Goal: Check status: Check status

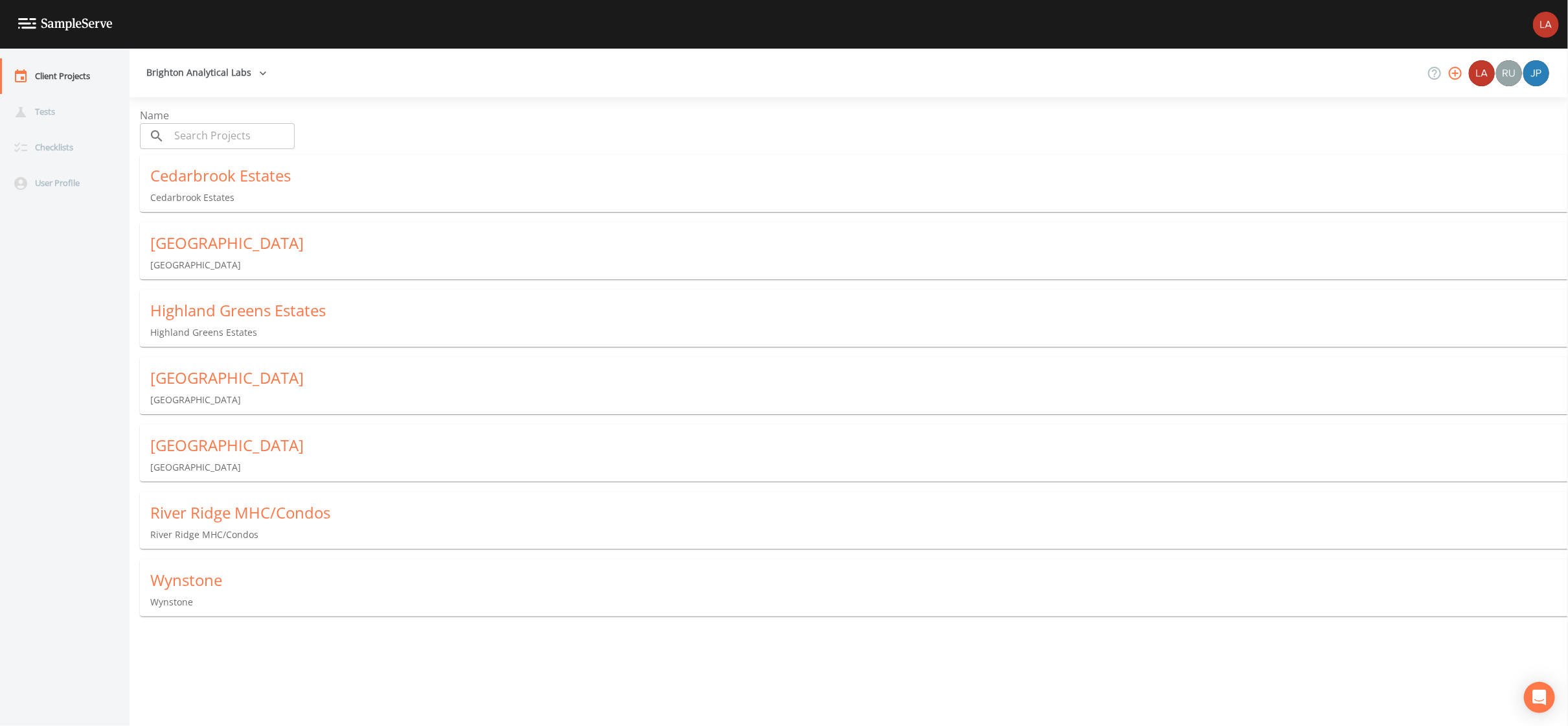
click at [236, 503] on div "River Ridge MHC/Condos" at bounding box center [859, 512] width 1418 height 21
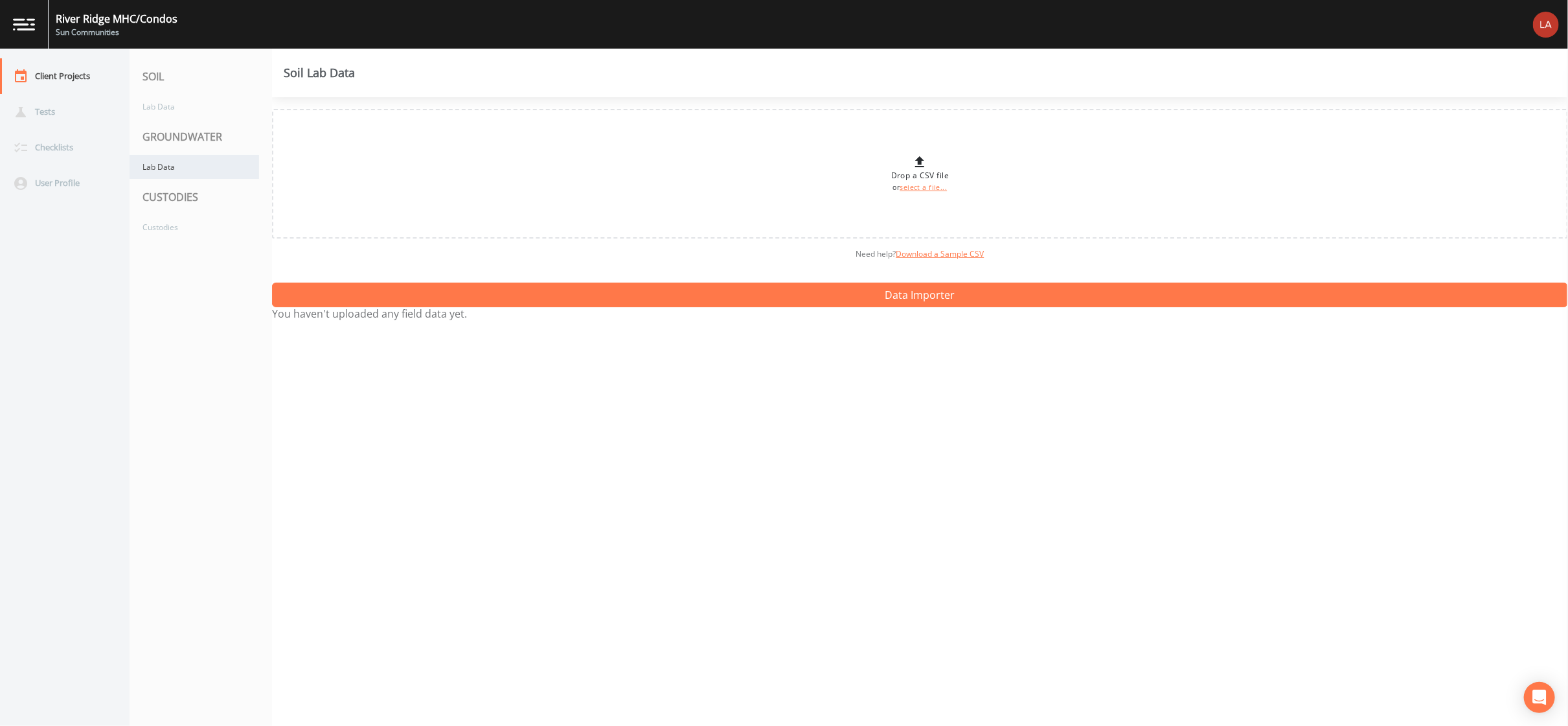
click at [181, 164] on div "Lab Data" at bounding box center [194, 167] width 130 height 24
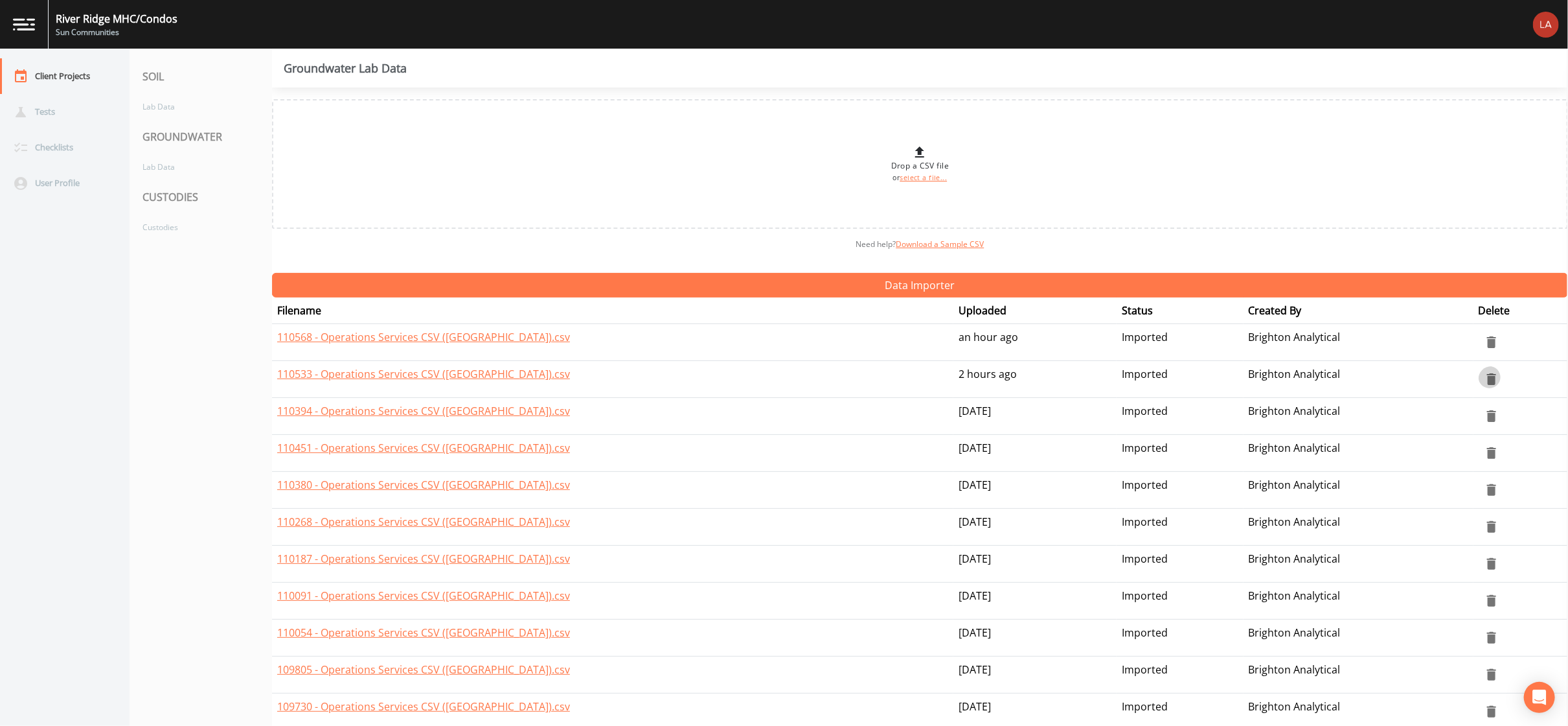
click at [1487, 373] on icon "delete" at bounding box center [1492, 378] width 9 height 11
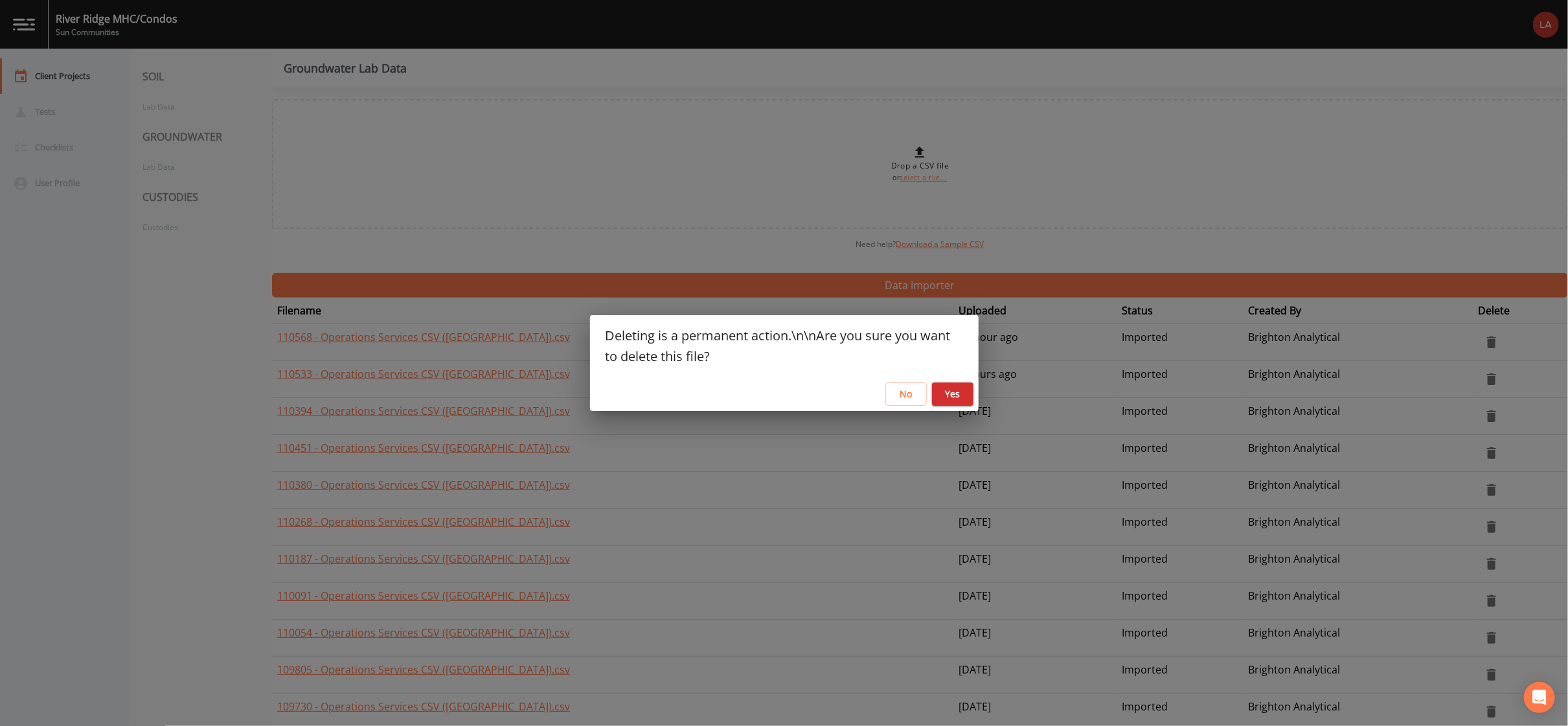
click at [907, 383] on button "No" at bounding box center [907, 395] width 42 height 24
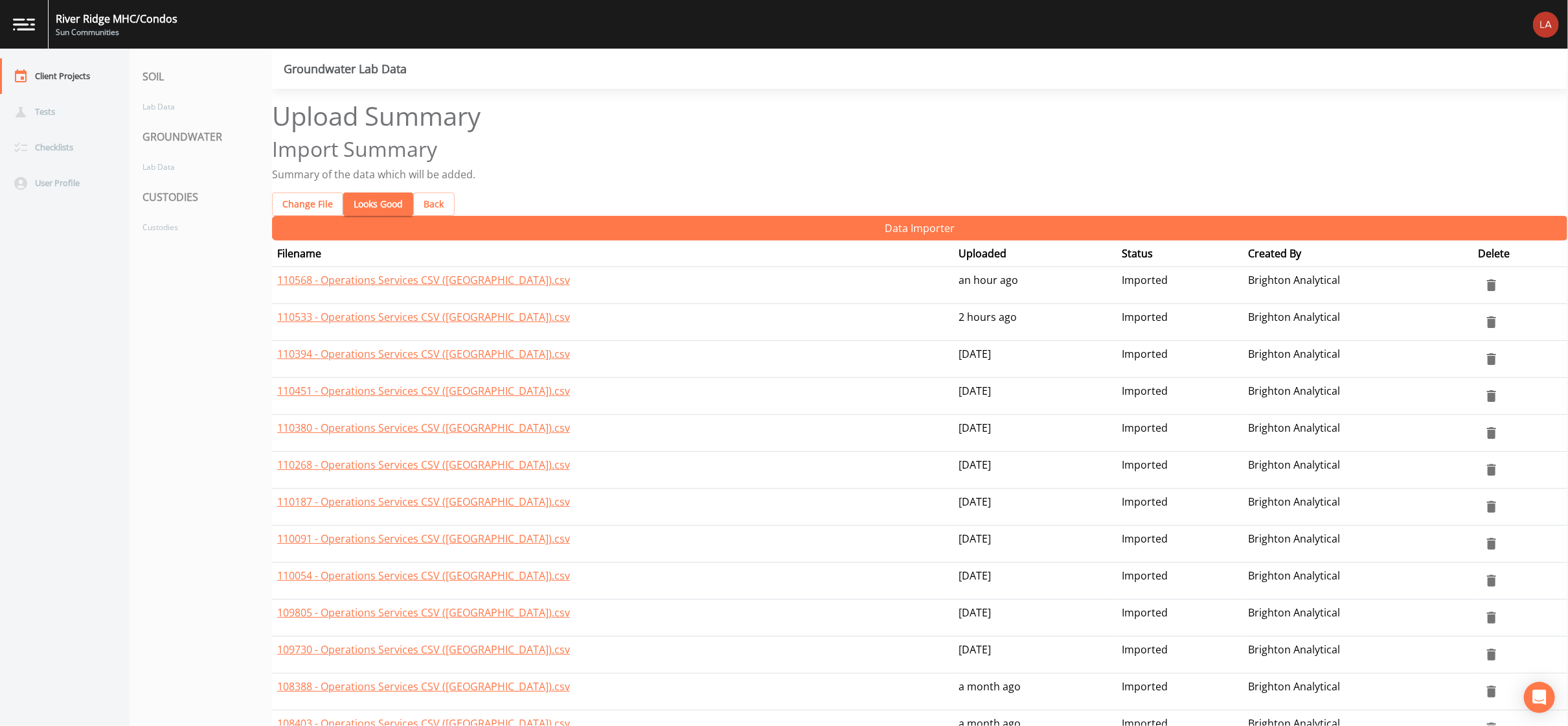
click at [376, 192] on button "Looks Good" at bounding box center [378, 204] width 70 height 24
